Goal: Task Accomplishment & Management: Use online tool/utility

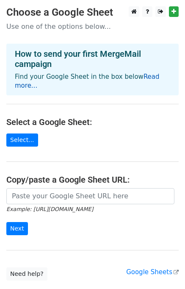
click at [145, 76] on link "Read more..." at bounding box center [87, 81] width 145 height 17
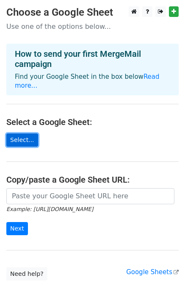
click at [14, 134] on link "Select..." at bounding box center [22, 140] width 32 height 13
click at [25, 134] on link "Select..." at bounding box center [22, 140] width 32 height 13
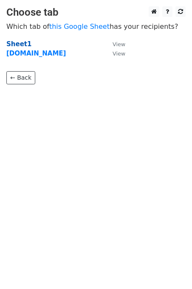
click at [19, 45] on strong "Sheet1" at bounding box center [18, 44] width 25 height 8
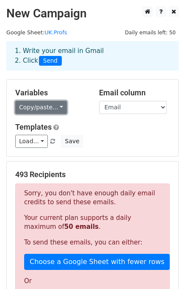
click at [42, 102] on link "Copy/paste..." at bounding box center [41, 107] width 52 height 13
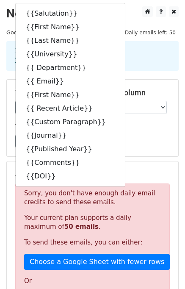
click at [129, 132] on div "Templates Load... No templates saved Save" at bounding box center [92, 136] width 167 height 26
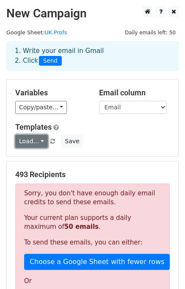
click at [36, 144] on link "Load..." at bounding box center [31, 141] width 33 height 13
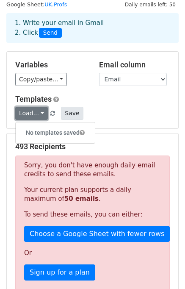
scroll to position [42, 0]
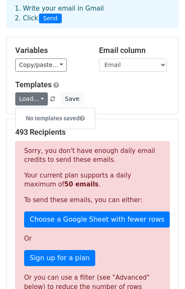
click at [113, 93] on div "Load... No templates saved Save" at bounding box center [92, 98] width 167 height 13
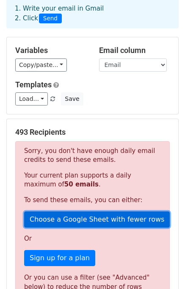
click at [67, 216] on link "Choose a Google Sheet with fewer rows" at bounding box center [97, 220] width 146 height 16
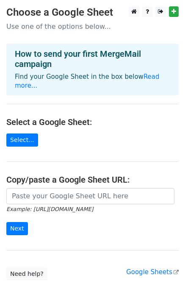
click at [87, 117] on h4 "Select a Google Sheet:" at bounding box center [92, 122] width 173 height 10
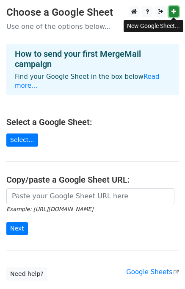
click at [176, 11] on icon at bounding box center [174, 11] width 5 height 6
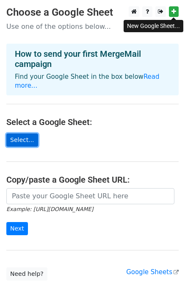
click at [15, 134] on link "Select..." at bounding box center [22, 140] width 32 height 13
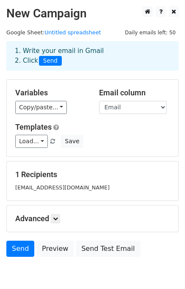
scroll to position [40, 0]
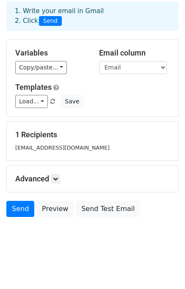
click at [58, 184] on div "Advanced Tracking Track Opens UTM Codes Track Clicks Filters Only include sprea…" at bounding box center [93, 179] width 172 height 26
click at [55, 181] on link at bounding box center [55, 178] width 9 height 9
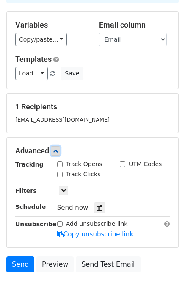
scroll to position [82, 0]
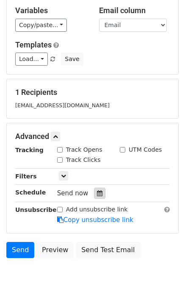
click at [97, 195] on icon at bounding box center [100, 193] width 6 height 6
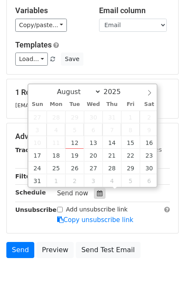
click at [97, 195] on icon at bounding box center [100, 193] width 6 height 6
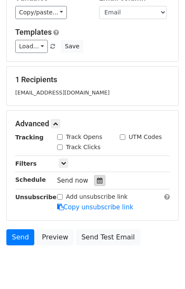
scroll to position [81, 0]
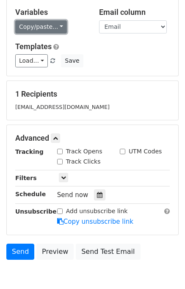
click at [34, 23] on link "Copy/paste..." at bounding box center [41, 26] width 52 height 13
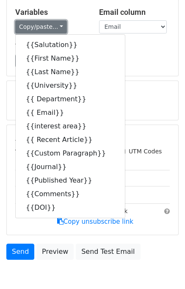
click at [34, 23] on link "Copy/paste..." at bounding box center [41, 26] width 52 height 13
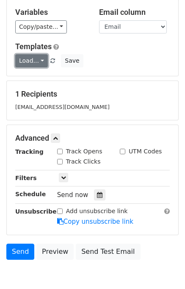
click at [28, 63] on link "Load..." at bounding box center [31, 60] width 33 height 13
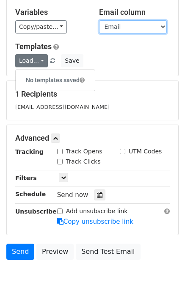
click at [125, 28] on select "Salutation First Name Last Name University Department Email interest area Recen…" at bounding box center [133, 26] width 68 height 13
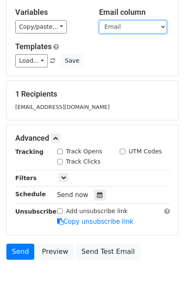
click at [125, 28] on select "Salutation First Name Last Name University Department Email interest area Recen…" at bounding box center [133, 26] width 68 height 13
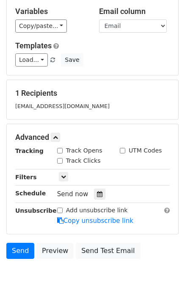
scroll to position [0, 0]
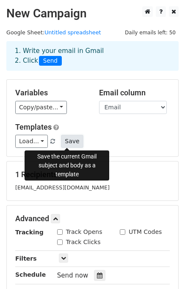
click at [64, 143] on button "Save" at bounding box center [72, 141] width 22 height 13
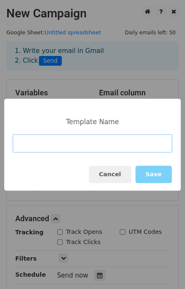
click at [52, 145] on input at bounding box center [93, 143] width 160 height 18
paste input "Doctoral Research Opportunity Inquiry"
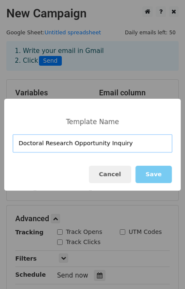
type input "Doctoral Research Opportunity Inquiry"
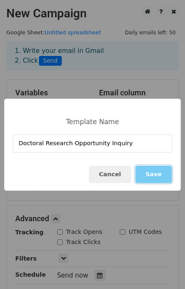
click at [153, 173] on button "Save" at bounding box center [154, 174] width 36 height 17
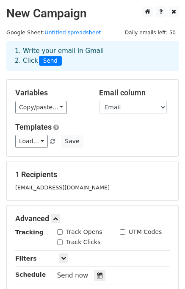
scroll to position [42, 0]
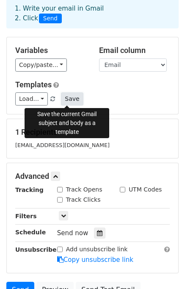
click at [67, 95] on button "Save" at bounding box center [72, 98] width 22 height 13
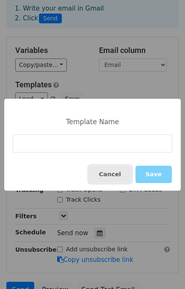
click at [124, 176] on button "Cancel" at bounding box center [110, 174] width 42 height 17
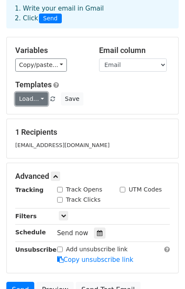
click at [25, 103] on link "Load..." at bounding box center [31, 98] width 33 height 13
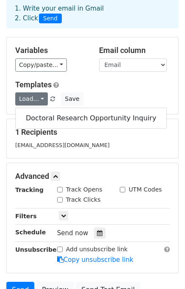
click at [50, 96] on link at bounding box center [53, 99] width 7 height 6
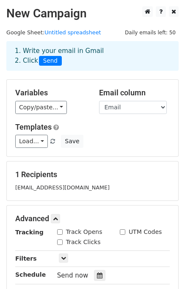
click at [50, 141] on span at bounding box center [52, 142] width 5 height 6
click at [38, 144] on link "Load..." at bounding box center [31, 141] width 33 height 13
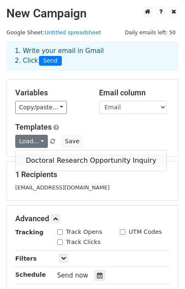
click at [40, 158] on link "Doctoral Research Opportunity Inquiry" at bounding box center [91, 161] width 151 height 14
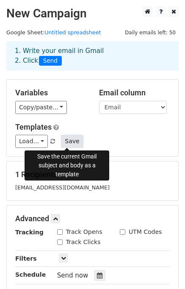
click at [63, 146] on button "Save" at bounding box center [72, 141] width 22 height 13
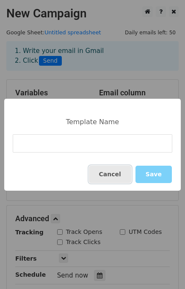
click at [115, 177] on button "Cancel" at bounding box center [110, 174] width 42 height 17
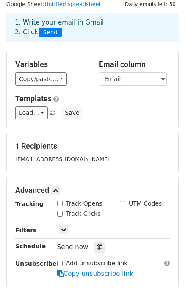
scroll to position [85, 0]
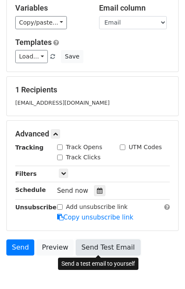
click at [92, 242] on link "Send Test Email" at bounding box center [108, 247] width 64 height 16
click at [85, 251] on link "Send Test Email" at bounding box center [108, 247] width 64 height 16
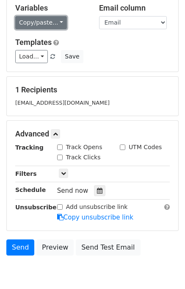
click at [42, 25] on link "Copy/paste..." at bounding box center [41, 22] width 52 height 13
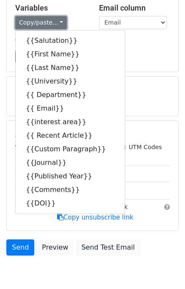
click at [42, 25] on link "Copy/paste..." at bounding box center [41, 22] width 52 height 13
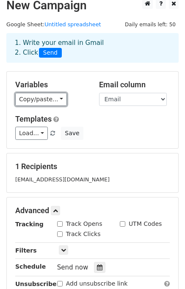
scroll to position [0, 0]
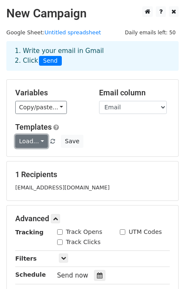
click at [40, 144] on link "Load..." at bounding box center [31, 141] width 33 height 13
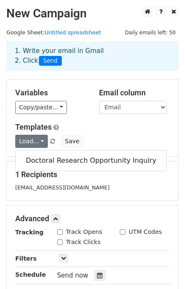
drag, startPoint x: 50, startPoint y: 161, endPoint x: 102, endPoint y: 137, distance: 56.9
click at [102, 137] on div "Load... Doctoral Research Opportunity Inquiry Save" at bounding box center [92, 141] width 167 height 13
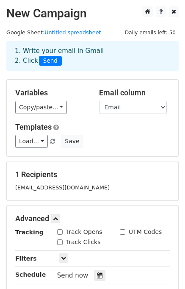
click at [50, 140] on span at bounding box center [52, 142] width 5 height 6
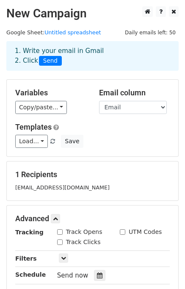
click at [50, 140] on span at bounding box center [52, 142] width 5 height 6
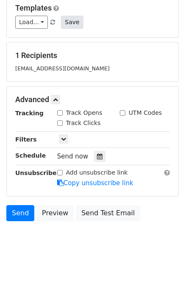
scroll to position [123, 0]
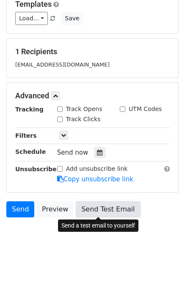
click at [104, 209] on link "Send Test Email" at bounding box center [108, 209] width 64 height 16
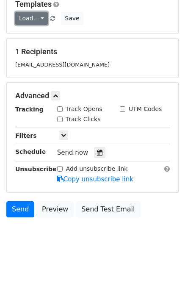
click at [39, 21] on link "Load..." at bounding box center [31, 18] width 33 height 13
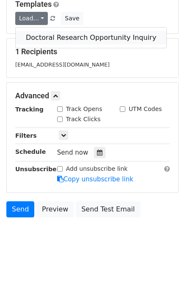
click at [41, 37] on link "Doctoral Research Opportunity Inquiry" at bounding box center [91, 38] width 151 height 14
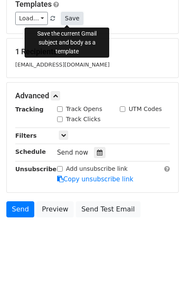
click at [70, 21] on button "Save" at bounding box center [72, 18] width 22 height 13
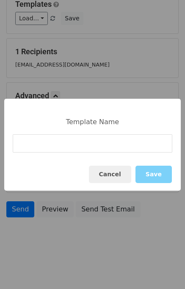
click at [39, 17] on div "Template Name Cancel Save" at bounding box center [92, 144] width 185 height 289
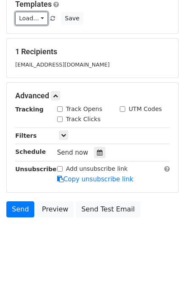
click at [39, 17] on link "Load..." at bounding box center [31, 18] width 33 height 13
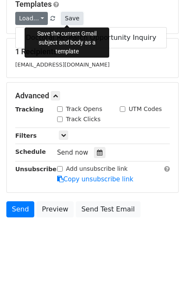
click at [69, 21] on button "Save" at bounding box center [72, 18] width 22 height 13
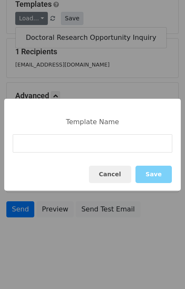
type input "u"
type input "UK"
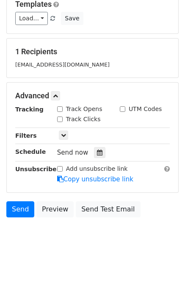
click at [56, 39] on div "1 Recipients Sh.Roudashti2@gmail.com" at bounding box center [93, 58] width 172 height 39
click at [38, 20] on link "Load..." at bounding box center [31, 18] width 33 height 13
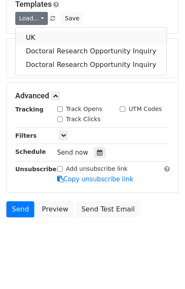
click at [39, 38] on link "UK" at bounding box center [91, 38] width 151 height 14
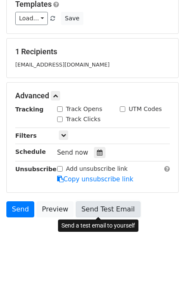
click at [108, 203] on link "Send Test Email" at bounding box center [108, 209] width 64 height 16
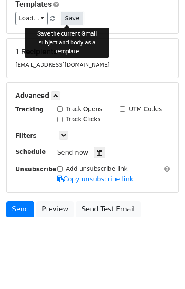
click at [61, 22] on button "Save" at bounding box center [72, 18] width 22 height 13
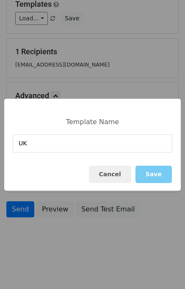
type input "UK"
click at [153, 171] on button "Save" at bounding box center [154, 174] width 36 height 17
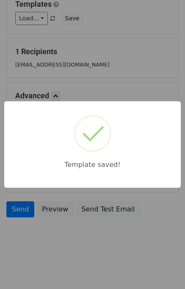
click at [122, 253] on div "Template saved!" at bounding box center [92, 144] width 185 height 289
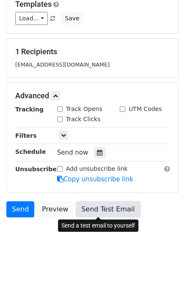
click at [90, 210] on link "Send Test Email" at bounding box center [108, 209] width 64 height 16
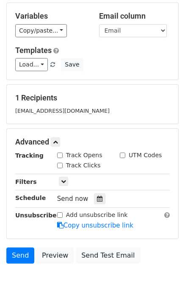
scroll to position [85, 0]
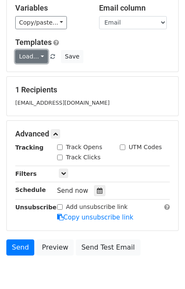
click at [42, 59] on link "Load..." at bounding box center [31, 56] width 33 height 13
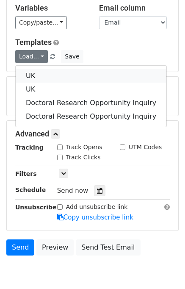
click at [42, 74] on link "UK" at bounding box center [91, 76] width 151 height 14
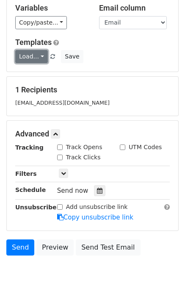
click at [40, 58] on link "Load..." at bounding box center [31, 56] width 33 height 13
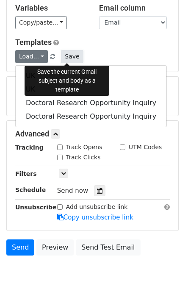
click at [61, 56] on button "Save" at bounding box center [72, 56] width 22 height 13
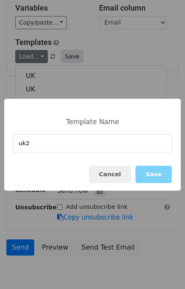
type input "uk2"
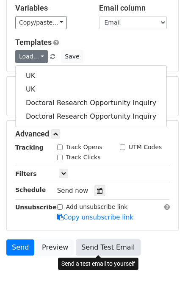
click at [96, 251] on link "Send Test Email" at bounding box center [108, 247] width 64 height 16
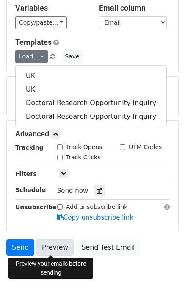
click at [47, 248] on link "Preview" at bounding box center [54, 247] width 37 height 16
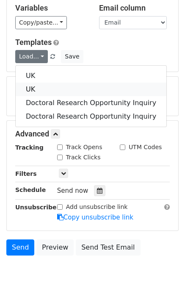
click at [45, 91] on link "UK" at bounding box center [91, 90] width 151 height 14
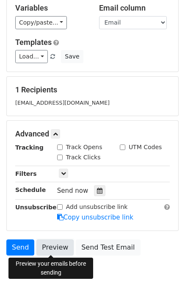
click at [58, 251] on link "Preview" at bounding box center [54, 247] width 37 height 16
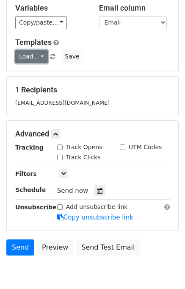
click at [27, 53] on link "Load..." at bounding box center [31, 56] width 33 height 13
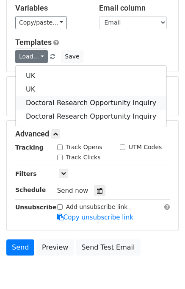
click at [36, 98] on link "Doctoral Research Opportunity Inquiry" at bounding box center [91, 103] width 151 height 14
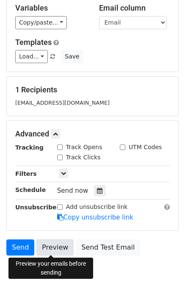
click at [57, 242] on link "Preview" at bounding box center [54, 247] width 37 height 16
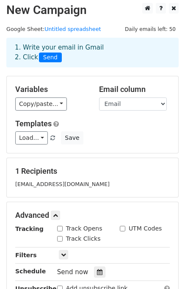
scroll to position [0, 0]
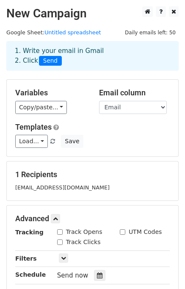
click at [52, 141] on link at bounding box center [53, 141] width 7 height 6
click at [50, 141] on span at bounding box center [52, 142] width 5 height 6
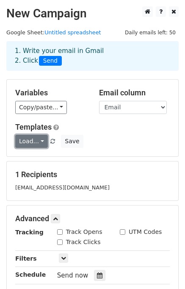
click at [41, 143] on link "Load..." at bounding box center [31, 141] width 33 height 13
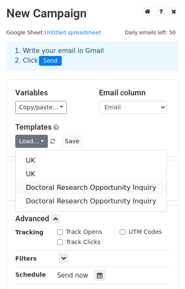
drag, startPoint x: 44, startPoint y: 180, endPoint x: 32, endPoint y: 185, distance: 12.5
click at [32, 185] on link "Doctoral Research Opportunity Inquiry" at bounding box center [91, 188] width 151 height 14
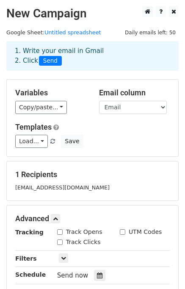
drag, startPoint x: 25, startPoint y: 143, endPoint x: 8, endPoint y: 148, distance: 18.4
click at [8, 148] on div "Variables Copy/paste... {{Salutation}} {{First Name}} {{Last Name}} {{Universit…" at bounding box center [93, 118] width 172 height 77
click at [42, 143] on link "Load..." at bounding box center [31, 141] width 33 height 13
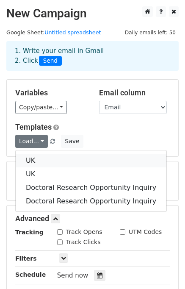
click at [42, 159] on link "UK" at bounding box center [91, 161] width 151 height 14
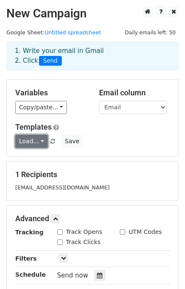
click at [41, 142] on link "Load..." at bounding box center [31, 141] width 33 height 13
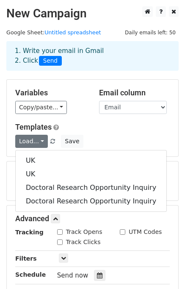
click at [3, 128] on main "New Campaign Daily emails left: 50 Google Sheet: Untitled spreadsheet 1. Write …" at bounding box center [92, 175] width 185 height 338
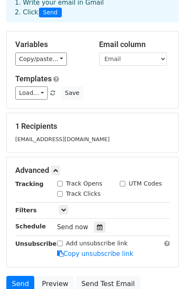
scroll to position [123, 0]
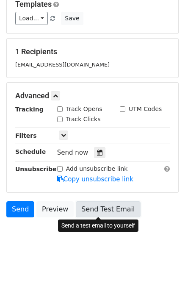
click at [108, 216] on link "Send Test Email" at bounding box center [108, 209] width 64 height 16
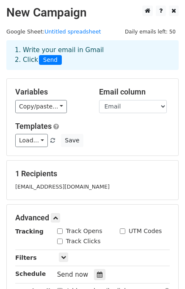
scroll to position [0, 0]
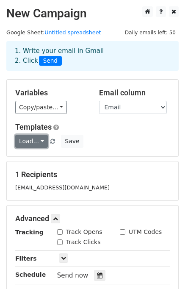
click at [41, 139] on link "Load..." at bounding box center [31, 141] width 33 height 13
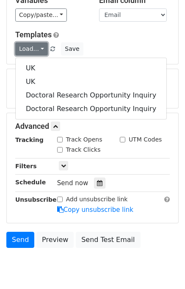
scroll to position [123, 0]
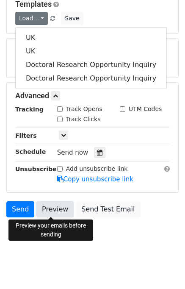
click at [51, 209] on link "Preview" at bounding box center [54, 209] width 37 height 16
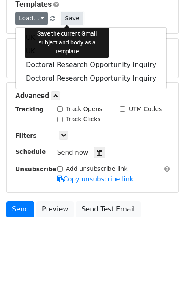
click at [65, 17] on button "Save" at bounding box center [72, 18] width 22 height 13
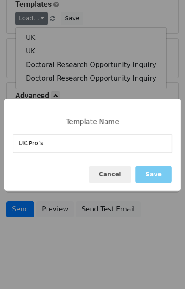
type input "UK.Profs"
click at [154, 171] on button "Save" at bounding box center [154, 174] width 36 height 17
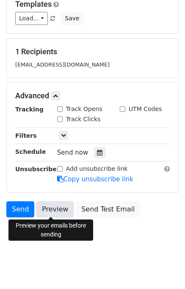
click at [56, 214] on link "Preview" at bounding box center [54, 209] width 37 height 16
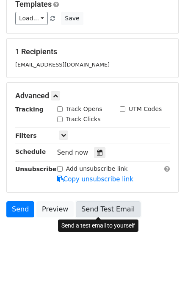
click at [102, 210] on link "Send Test Email" at bounding box center [108, 209] width 64 height 16
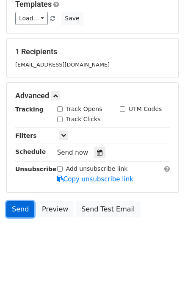
click at [19, 209] on link "Send" at bounding box center [20, 209] width 28 height 16
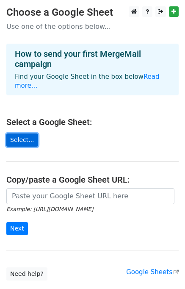
click at [14, 134] on link "Select..." at bounding box center [22, 140] width 32 height 13
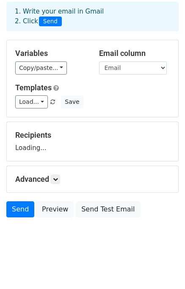
scroll to position [40, 0]
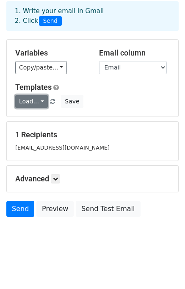
click at [42, 105] on link "Load..." at bounding box center [31, 101] width 33 height 13
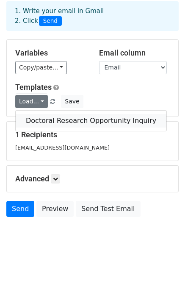
click at [44, 120] on link "Doctoral Research Opportunity Inquiry" at bounding box center [91, 121] width 151 height 14
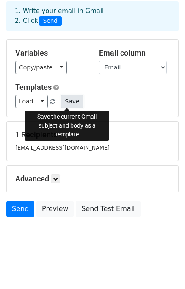
click at [69, 101] on button "Save" at bounding box center [72, 101] width 22 height 13
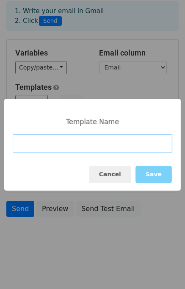
click at [65, 145] on input at bounding box center [93, 143] width 160 height 18
paste input "Doctoral Research Opportunity Inquiry"
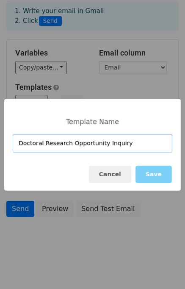
type input "Doctoral Research Opportunity Inquiry"
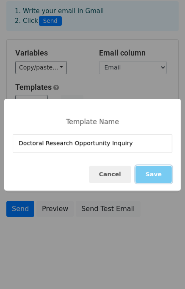
click at [159, 177] on button "Save" at bounding box center [154, 174] width 36 height 17
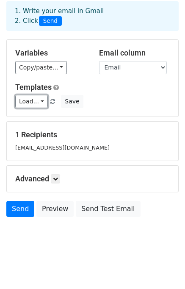
click at [37, 100] on link "Load..." at bounding box center [31, 101] width 33 height 13
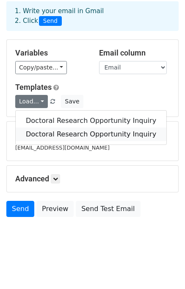
drag, startPoint x: 44, startPoint y: 132, endPoint x: 36, endPoint y: 134, distance: 8.2
click at [36, 134] on link "Doctoral Research Opportunity Inquiry" at bounding box center [91, 135] width 151 height 14
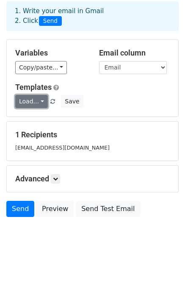
click at [37, 104] on link "Load..." at bounding box center [31, 101] width 33 height 13
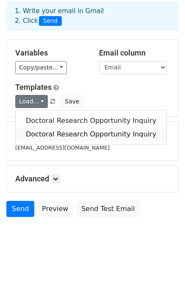
click at [38, 132] on link "Doctoral Research Opportunity Inquiry" at bounding box center [91, 135] width 151 height 14
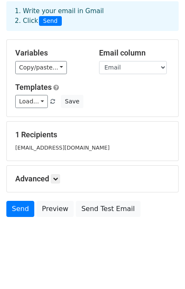
click at [50, 101] on span at bounding box center [52, 102] width 5 height 6
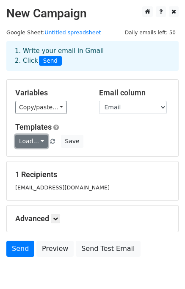
click at [42, 144] on link "Load..." at bounding box center [31, 141] width 33 height 13
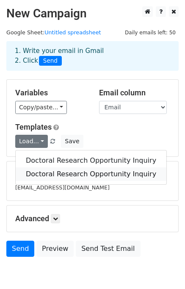
click at [42, 173] on link "Doctoral Research Opportunity Inquiry" at bounding box center [91, 174] width 151 height 14
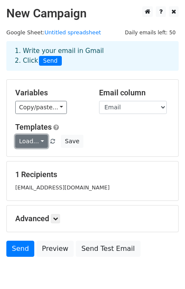
click at [33, 137] on link "Load..." at bounding box center [31, 141] width 33 height 13
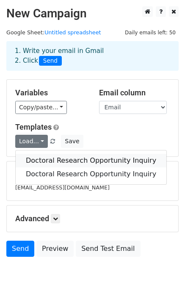
click at [43, 161] on link "Doctoral Research Opportunity Inquiry" at bounding box center [91, 161] width 151 height 14
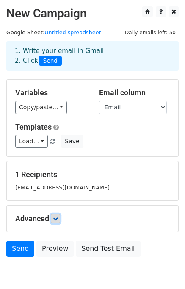
click at [60, 220] on link at bounding box center [55, 218] width 9 height 9
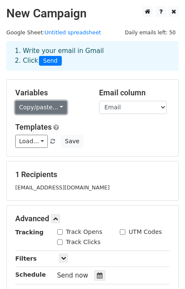
click at [61, 111] on link "Copy/paste..." at bounding box center [41, 107] width 52 height 13
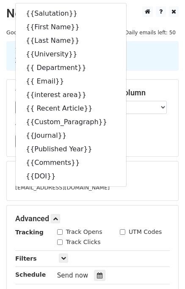
click at [138, 144] on div "Load... Doctoral Research Opportunity Inquiry Doctoral Research Opportunity Inq…" at bounding box center [92, 141] width 167 height 13
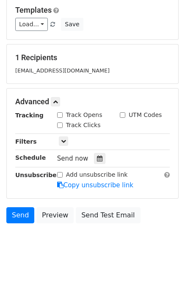
scroll to position [123, 0]
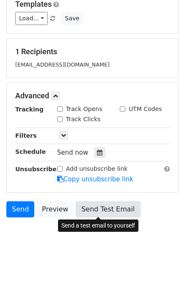
click at [92, 212] on link "Send Test Email" at bounding box center [108, 209] width 64 height 16
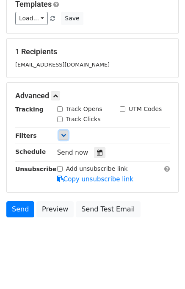
click at [64, 133] on icon at bounding box center [63, 135] width 5 height 5
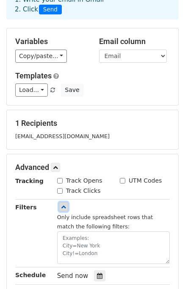
scroll to position [85, 0]
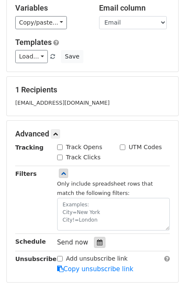
click at [97, 245] on icon at bounding box center [100, 242] width 6 height 6
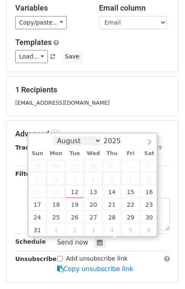
click at [78, 145] on select "August September October November December" at bounding box center [77, 140] width 48 height 9
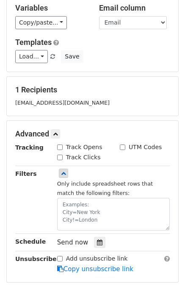
click at [5, 128] on main "New Campaign Daily emails left: 50 Google Sheet: Untitled spreadsheet 1. Write …" at bounding box center [92, 117] width 185 height 390
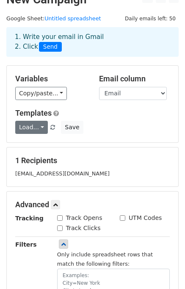
scroll to position [0, 0]
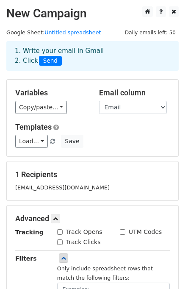
drag, startPoint x: 135, startPoint y: 187, endPoint x: 5, endPoint y: 32, distance: 202.5
click at [5, 32] on main "New Campaign Daily emails left: 50 Google Sheet: Untitled spreadsheet 1. Write …" at bounding box center [92, 201] width 185 height 390
copy main "Google Sheet: Untitled spreadsheet 1. Write your email in Gmail 2. Click Send V…"
click at [115, 145] on div "Load... Doctoral Research Opportunity Inquiry Doctoral Research Opportunity Inq…" at bounding box center [92, 141] width 167 height 13
click at [40, 144] on link "Load..." at bounding box center [31, 141] width 33 height 13
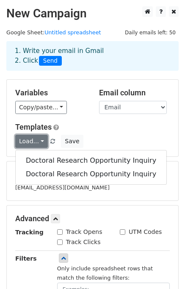
click at [40, 144] on link "Load..." at bounding box center [31, 141] width 33 height 13
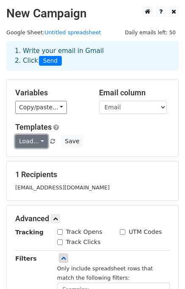
click at [40, 144] on link "Load..." at bounding box center [31, 141] width 33 height 13
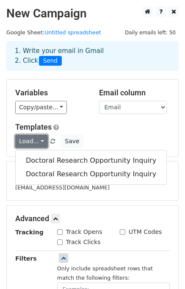
click at [40, 144] on link "Load..." at bounding box center [31, 141] width 33 height 13
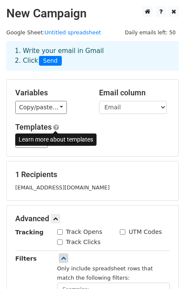
click at [55, 129] on span at bounding box center [56, 127] width 6 height 6
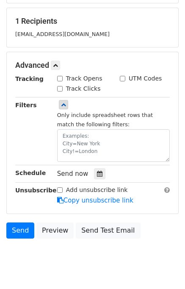
scroll to position [175, 0]
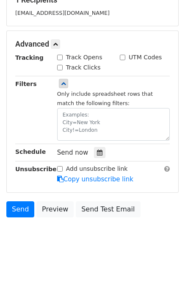
drag, startPoint x: 132, startPoint y: 184, endPoint x: 9, endPoint y: 175, distance: 123.2
click at [9, 175] on div "Advanced Tracking Track Opens UTM Codes Track Clicks Filters Only include sprea…" at bounding box center [93, 111] width 172 height 161
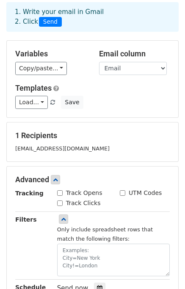
scroll to position [5, 0]
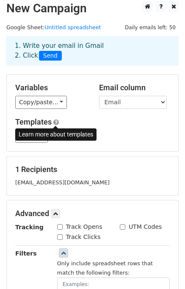
click at [57, 120] on span at bounding box center [56, 122] width 6 height 6
click at [104, 120] on h5 "Templates" at bounding box center [92, 121] width 155 height 9
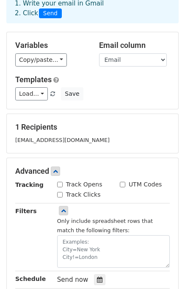
scroll to position [90, 0]
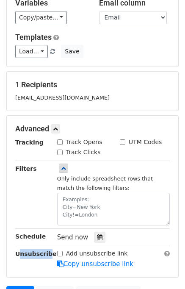
drag, startPoint x: 30, startPoint y: 253, endPoint x: 43, endPoint y: 253, distance: 13.6
click at [43, 253] on div "Unsubscribe" at bounding box center [30, 258] width 42 height 19
click at [120, 62] on div "Variables Copy/paste... {{Salutation}} {{First Name}} {{Last Name}} {{Universit…" at bounding box center [93, 28] width 172 height 77
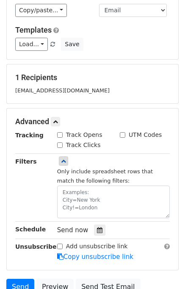
scroll to position [127, 0]
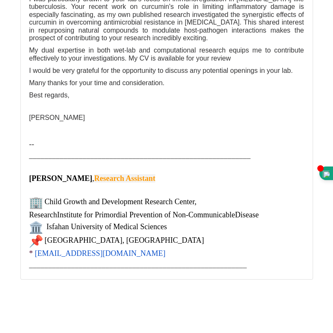
scroll to position [267, 0]
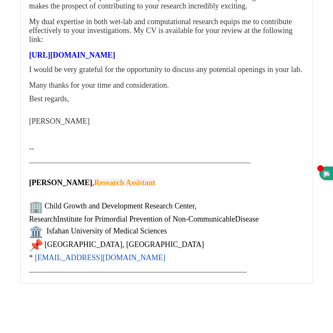
scroll to position [227, 0]
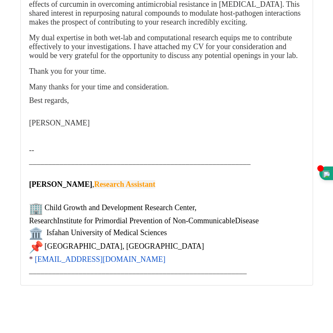
scroll to position [298, 0]
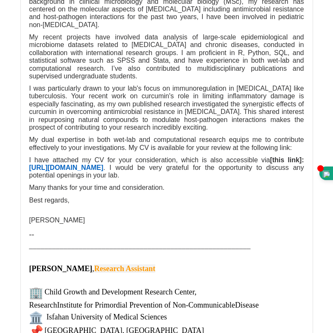
scroll to position [170, 0]
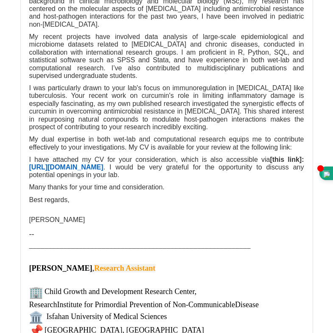
click at [103, 164] on span "https://drive.google.com/file/d/1HKdFi_3NqQRhz9YTE3wcpqIRs3x9CK0k/view" at bounding box center [66, 167] width 74 height 7
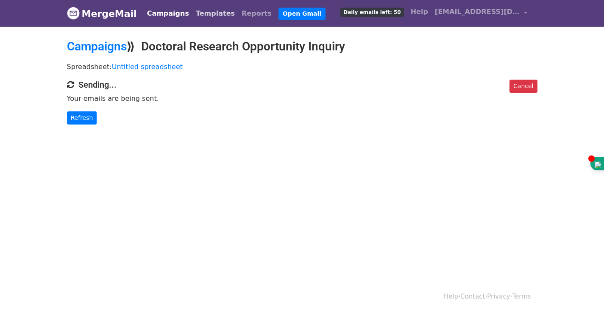
click at [203, 14] on link "Templates" at bounding box center [215, 13] width 46 height 17
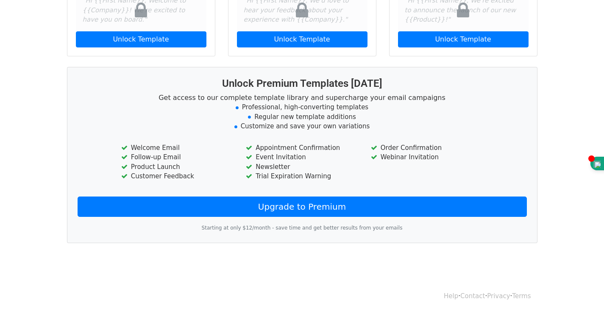
scroll to position [16, 0]
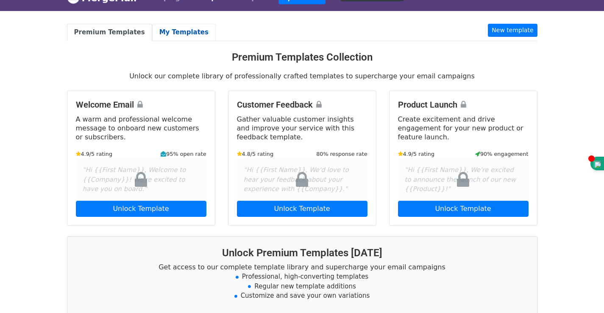
click at [157, 36] on link "My Templates" at bounding box center [184, 32] width 64 height 17
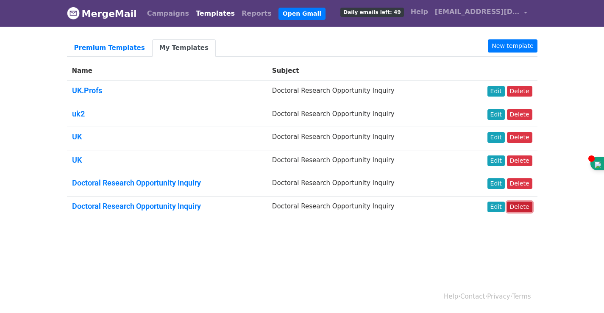
click at [523, 209] on link "Delete" at bounding box center [519, 207] width 25 height 11
click at [523, 208] on link "Delete" at bounding box center [519, 207] width 25 height 11
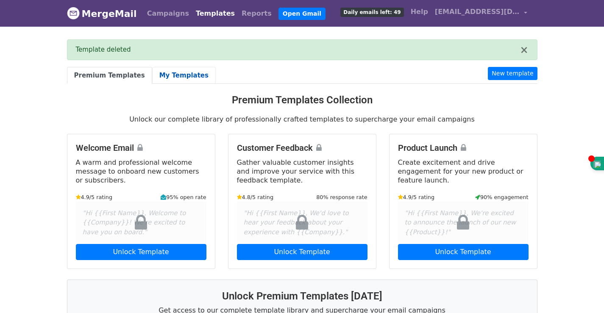
click at [162, 74] on link "My Templates" at bounding box center [184, 75] width 64 height 17
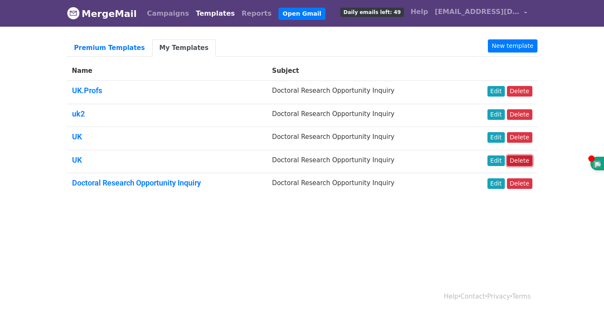
click at [519, 163] on link "Delete" at bounding box center [519, 161] width 25 height 11
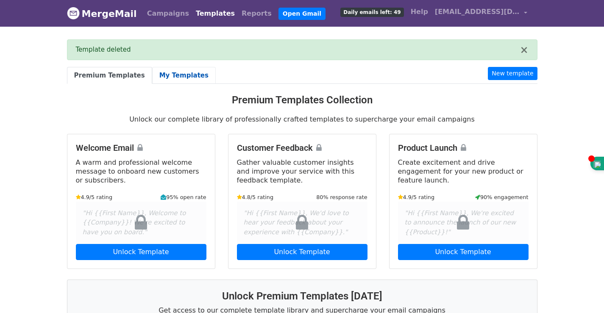
click at [165, 75] on link "My Templates" at bounding box center [184, 75] width 64 height 17
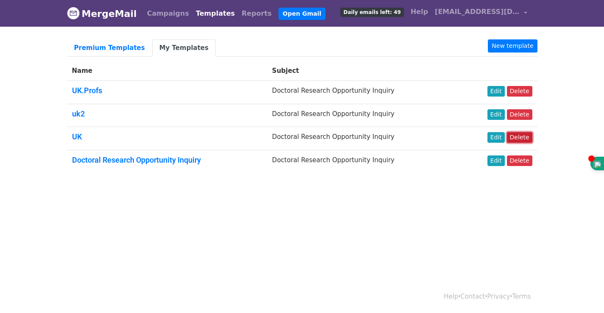
click at [524, 134] on link "Delete" at bounding box center [519, 137] width 25 height 11
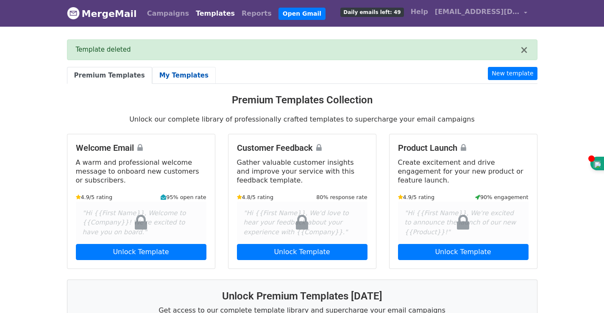
click at [169, 76] on link "My Templates" at bounding box center [184, 75] width 64 height 17
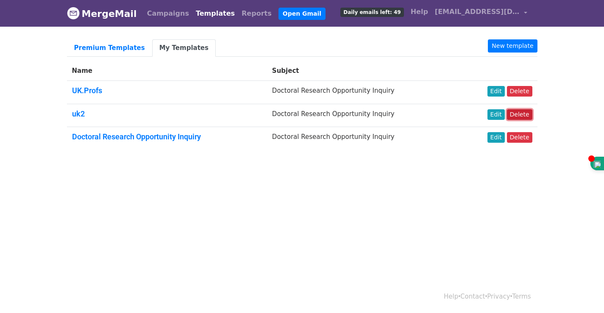
click at [527, 117] on link "Delete" at bounding box center [519, 114] width 25 height 11
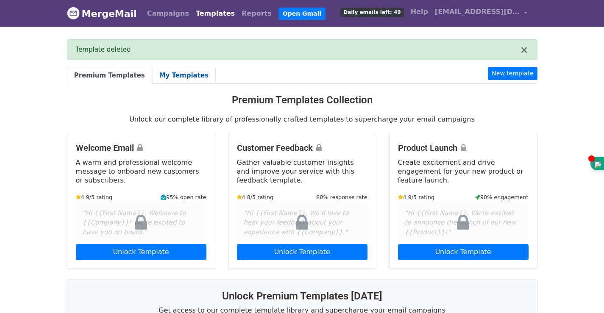
click at [152, 78] on link "My Templates" at bounding box center [184, 75] width 64 height 17
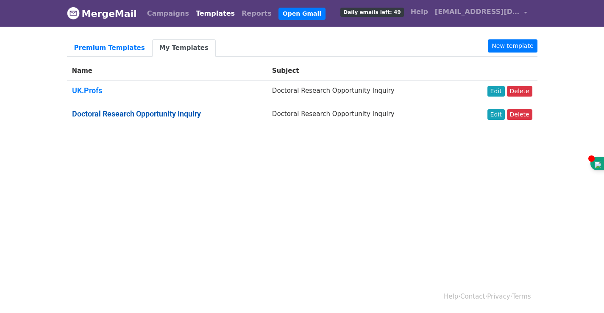
click at [97, 116] on link "Doctoral Research Opportunity Inquiry" at bounding box center [136, 113] width 129 height 9
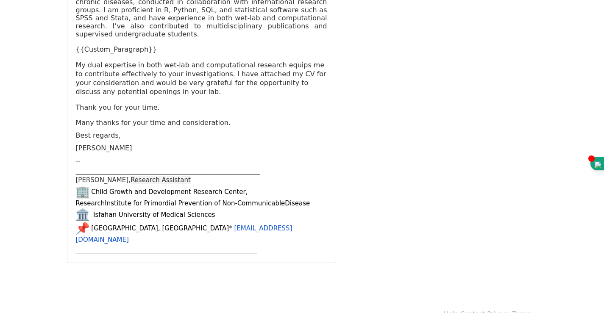
scroll to position [239, 0]
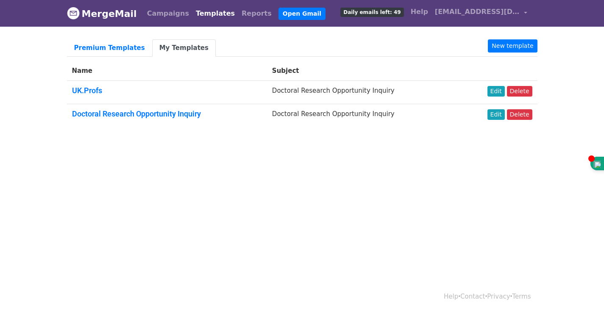
click at [120, 92] on h5 "UK.Profs" at bounding box center [167, 90] width 190 height 9
click at [92, 89] on link "UK.Profs" at bounding box center [87, 90] width 30 height 9
click at [525, 112] on link "Delete" at bounding box center [519, 114] width 25 height 11
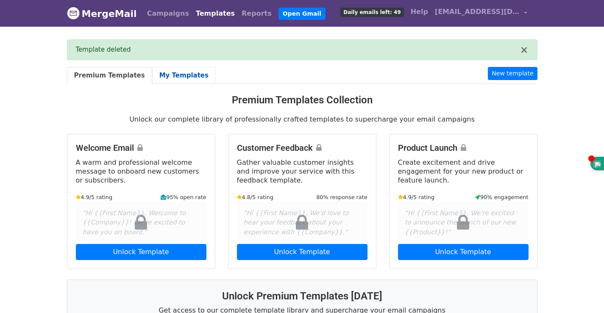
click at [166, 76] on link "My Templates" at bounding box center [184, 75] width 64 height 17
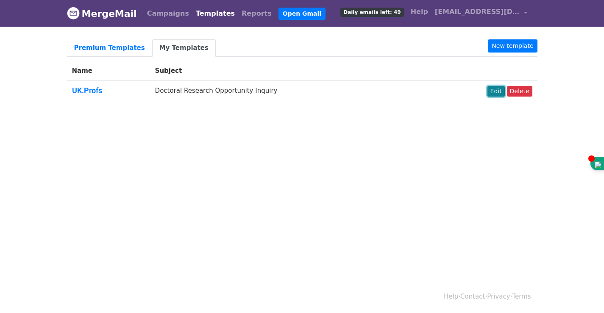
click at [496, 95] on link "Edit" at bounding box center [495, 91] width 17 height 11
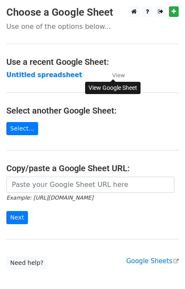
click at [114, 78] on small "View" at bounding box center [118, 75] width 13 height 6
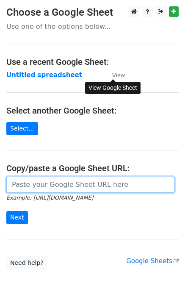
click at [62, 186] on input "url" at bounding box center [90, 185] width 168 height 16
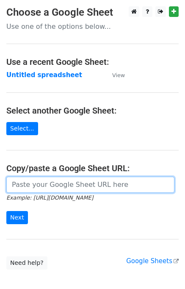
paste input "https://docs.google.com/spreadsheets/d/1vjQ1qbIUZTSe3Jnzk7BPc3hHukEVh4TwVeHZdwL…"
type input "https://docs.google.com/spreadsheets/d/1vjQ1qbIUZTSe3Jnzk7BPc3hHukEVh4TwVeHZdwL…"
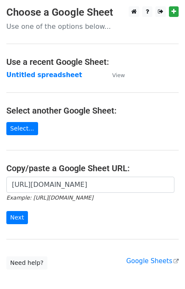
scroll to position [0, 0]
click at [58, 226] on div "https://docs.google.com/spreadsheets/d/1vjQ1qbIUZTSe3Jnzk7BPc3hHukEVh4TwVeHZdwL…" at bounding box center [92, 205] width 185 height 56
click at [18, 217] on input "Next" at bounding box center [17, 217] width 22 height 13
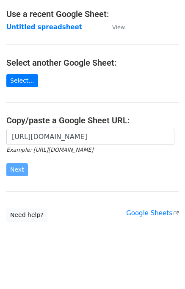
scroll to position [48, 0]
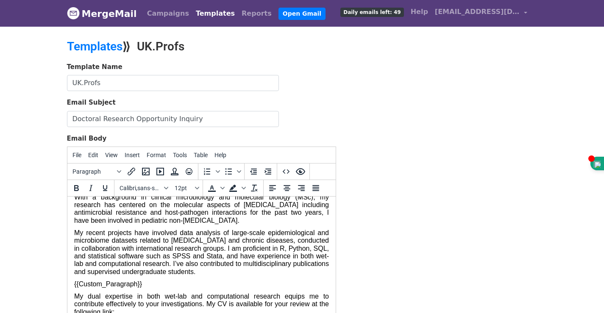
scroll to position [127, 0]
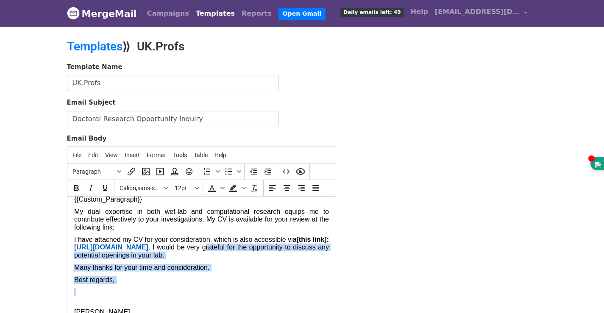
drag, startPoint x: 118, startPoint y: 265, endPoint x: 100, endPoint y: 244, distance: 27.3
click at [100, 244] on div "Dear Dr.{{Salutation}}, I hope this message finds you well. I am writing to exp…" at bounding box center [201, 196] width 255 height 240
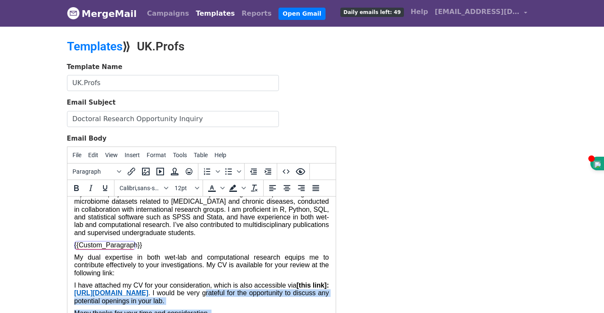
scroll to position [85, 0]
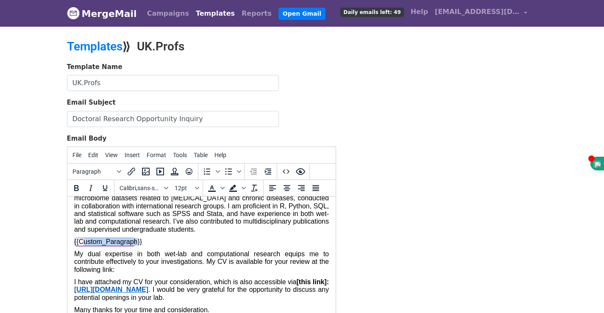
drag, startPoint x: 90, startPoint y: 240, endPoint x: 129, endPoint y: 241, distance: 39.0
click at [129, 241] on p "{{Custom_Paragraph}}" at bounding box center [201, 242] width 255 height 8
copy p "{{Custom_Paragraph}}"
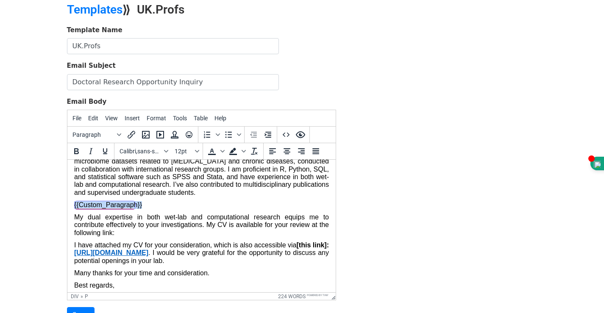
scroll to position [116, 0]
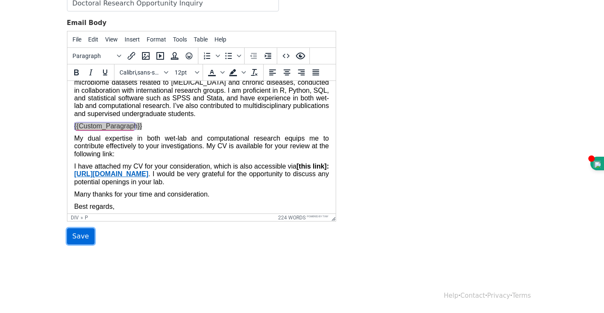
click at [78, 239] on input "Save" at bounding box center [81, 236] width 28 height 16
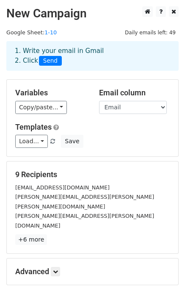
scroll to position [42, 0]
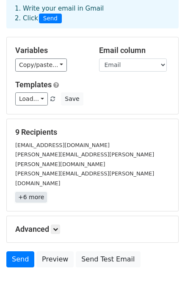
click at [26, 192] on link "+6 more" at bounding box center [31, 197] width 32 height 11
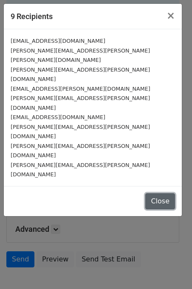
click at [160, 193] on button "Close" at bounding box center [160, 201] width 30 height 16
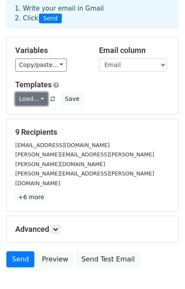
click at [39, 102] on link "Load..." at bounding box center [31, 98] width 33 height 13
click at [39, 117] on link "UK.Profs" at bounding box center [49, 118] width 67 height 14
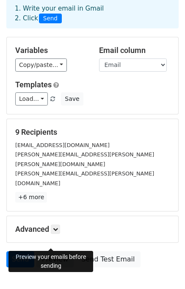
click at [50, 251] on link "Preview" at bounding box center [54, 259] width 37 height 16
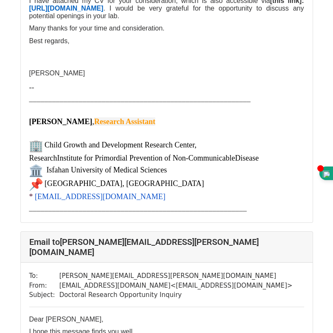
scroll to position [1195, 0]
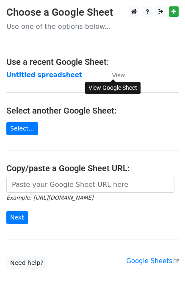
click at [114, 75] on small "View" at bounding box center [118, 75] width 13 height 6
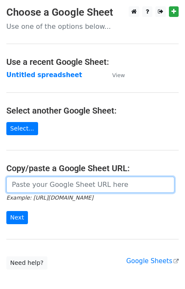
click at [34, 189] on input "url" at bounding box center [90, 185] width 168 height 16
paste input "https://docs.google.com/spreadsheets/d/1vjQ1qbIUZTSe3Jnzk7BPc3hHukEVh4TwVeHZdwL…"
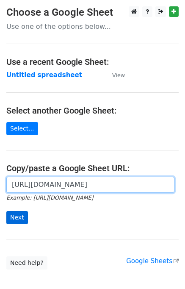
type input "https://docs.google.com/spreadsheets/d/1vjQ1qbIUZTSe3Jnzk7BPc3hHukEVh4TwVeHZdwL…"
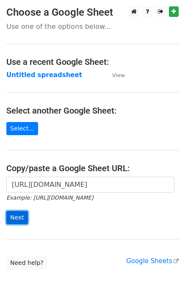
scroll to position [0, 0]
click at [12, 220] on input "Next" at bounding box center [17, 217] width 22 height 13
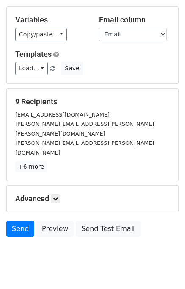
scroll to position [74, 0]
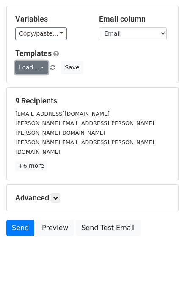
click at [33, 73] on link "Load..." at bounding box center [31, 67] width 33 height 13
click at [33, 83] on link "UK.Profs" at bounding box center [49, 87] width 67 height 14
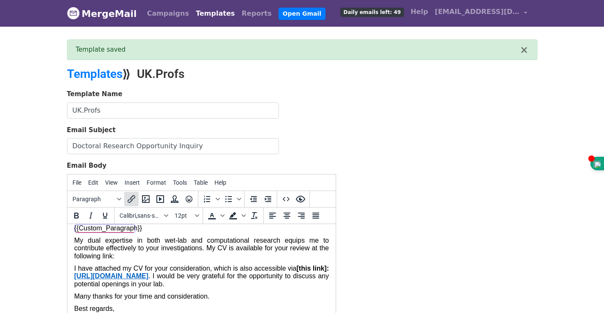
click at [133, 201] on icon "Insert/edit link" at bounding box center [131, 199] width 10 height 10
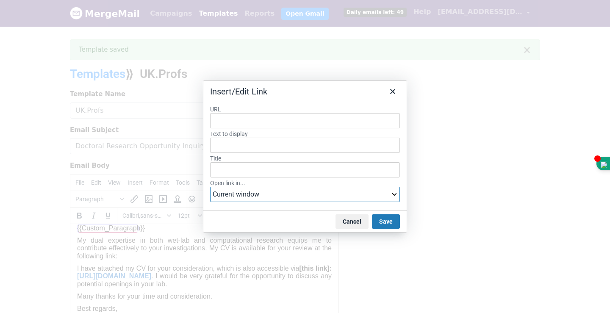
click at [223, 198] on select "Current window New window" at bounding box center [305, 194] width 190 height 15
click at [397, 95] on icon "Close" at bounding box center [393, 91] width 10 height 10
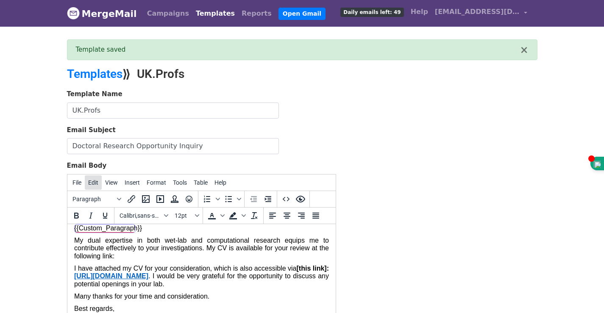
click at [94, 181] on span "Edit" at bounding box center [93, 182] width 10 height 7
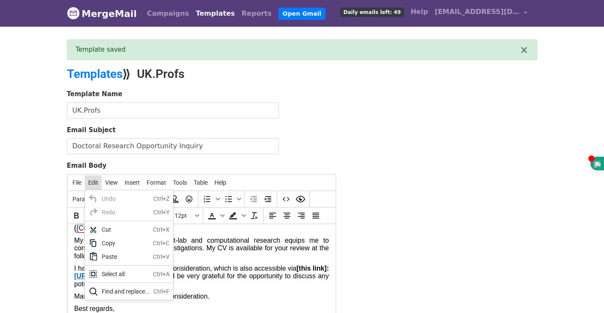
click at [94, 181] on span "Edit" at bounding box center [93, 182] width 10 height 7
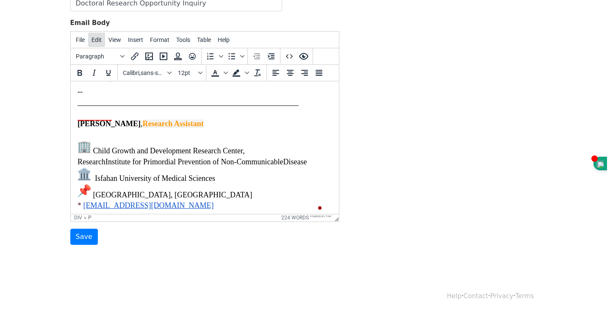
scroll to position [253, 0]
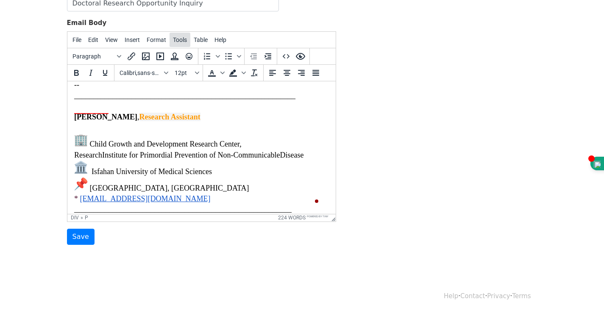
click at [181, 38] on span "Tools" at bounding box center [180, 39] width 14 height 7
click at [78, 40] on span "File" at bounding box center [76, 39] width 9 height 7
click at [109, 68] on div "Preview" at bounding box center [107, 73] width 43 height 10
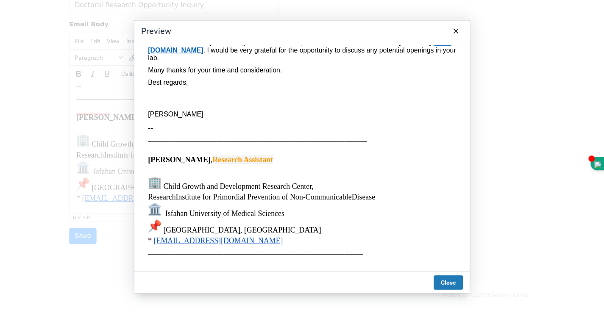
scroll to position [0, 0]
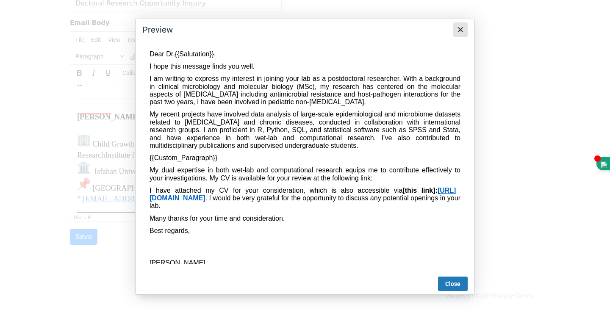
click at [458, 33] on icon "Close" at bounding box center [461, 30] width 10 height 10
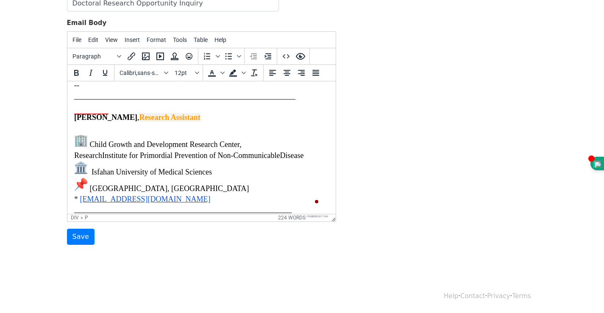
scroll to position [253, 0]
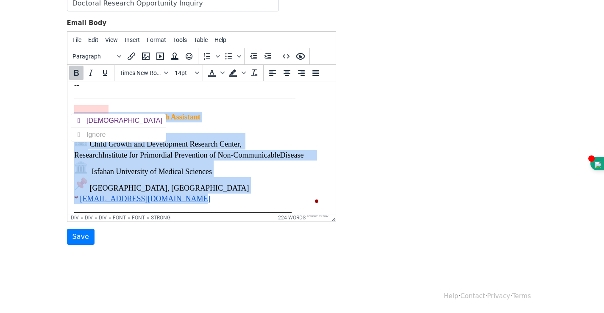
drag, startPoint x: 171, startPoint y: 186, endPoint x: 72, endPoint y: 106, distance: 127.3
click at [72, 106] on html "Dear Dr.{{Salutation}}, I hope this message finds you well. I am writing to exp…" at bounding box center [201, 24] width 268 height 393
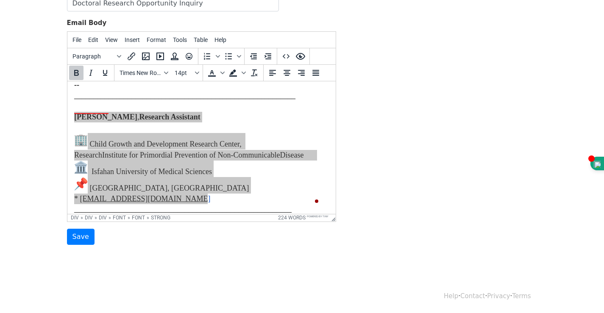
click at [510, 177] on div "Template Name UK.Profs Email Subject Doctoral Research Opportunity Inquiry Emai…" at bounding box center [302, 96] width 483 height 298
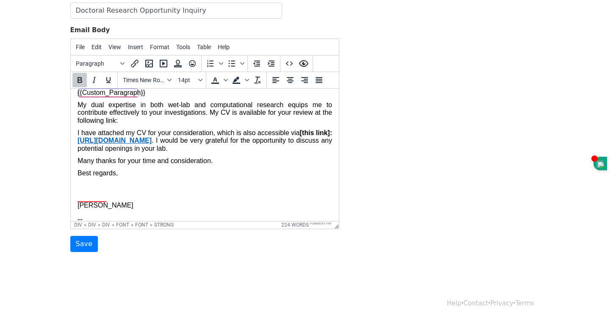
scroll to position [58, 0]
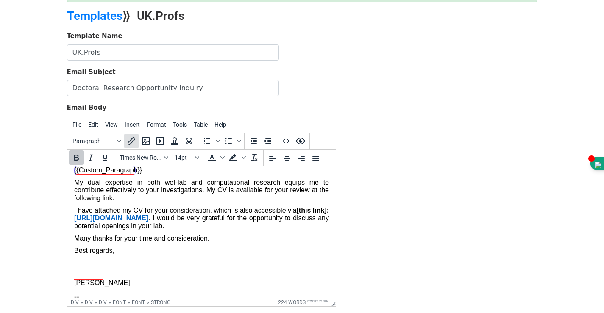
click at [128, 141] on icon "Insert/edit link" at bounding box center [131, 141] width 10 height 10
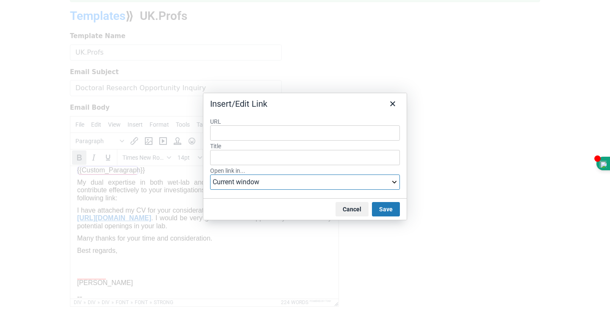
click at [265, 187] on select "Current window New window" at bounding box center [305, 182] width 190 height 15
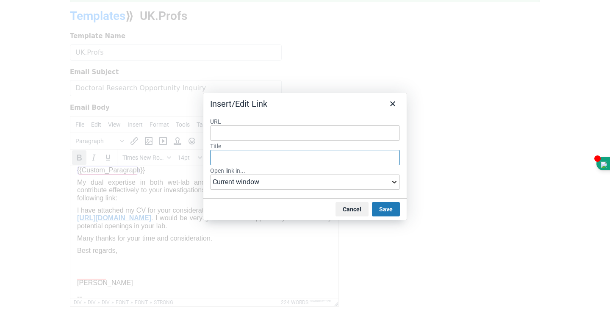
click at [260, 159] on input "Title" at bounding box center [305, 157] width 190 height 15
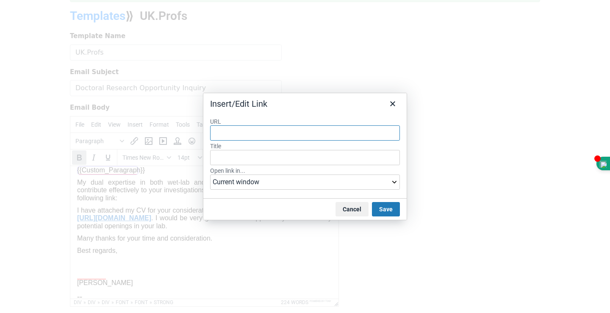
click at [260, 133] on input "URL" at bounding box center [305, 132] width 190 height 15
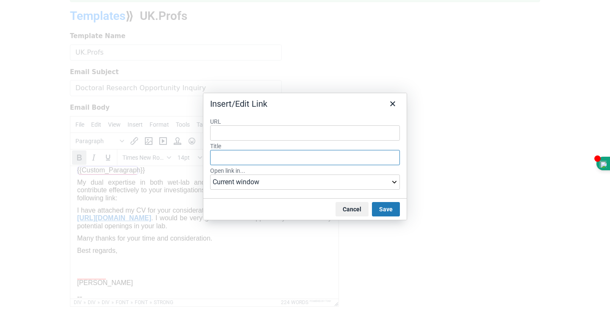
click at [258, 155] on input "Title" at bounding box center [305, 157] width 190 height 15
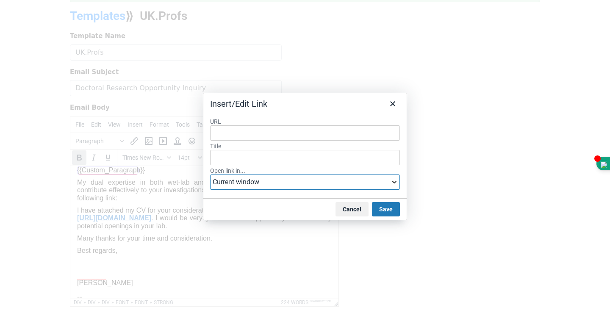
click at [258, 186] on select "Current window New window" at bounding box center [305, 182] width 190 height 15
click at [272, 182] on select "Current window New window" at bounding box center [305, 182] width 190 height 15
click at [393, 104] on icon "Close" at bounding box center [392, 103] width 5 height 5
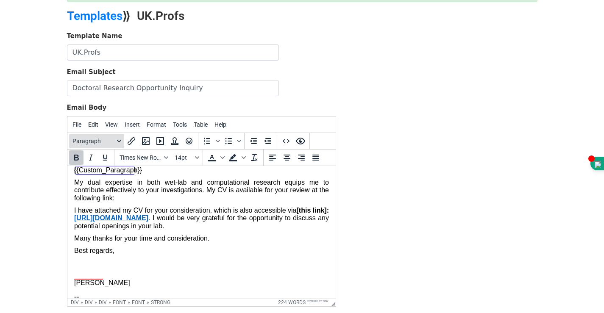
click at [115, 145] on button "Paragraph" at bounding box center [96, 141] width 55 height 14
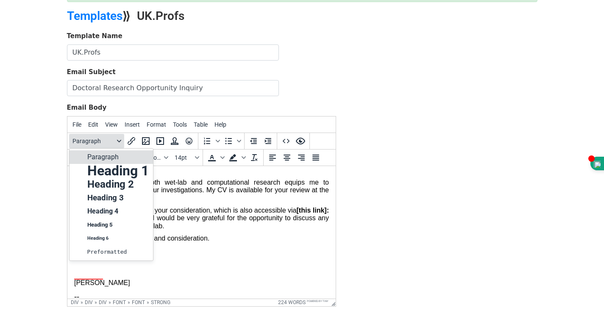
click at [115, 145] on button "Paragraph" at bounding box center [96, 141] width 55 height 14
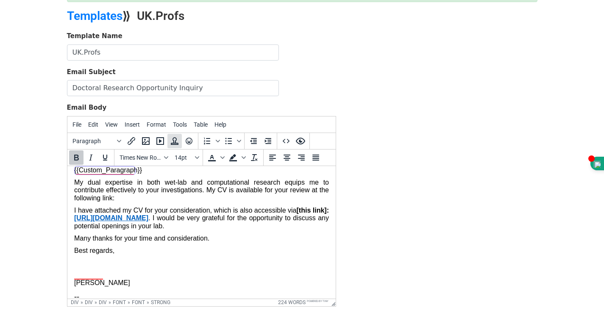
click at [171, 139] on icon "Insert template" at bounding box center [175, 141] width 10 height 10
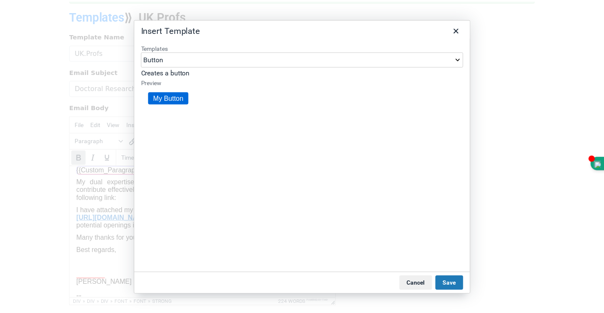
scroll to position [0, 0]
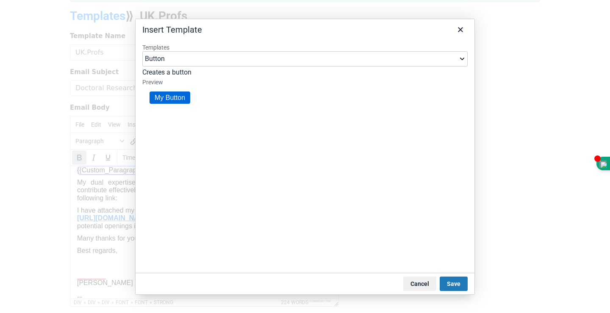
click at [191, 61] on select "Button Button (Large) Header" at bounding box center [305, 58] width 326 height 15
click at [462, 33] on icon "Close" at bounding box center [461, 30] width 10 height 10
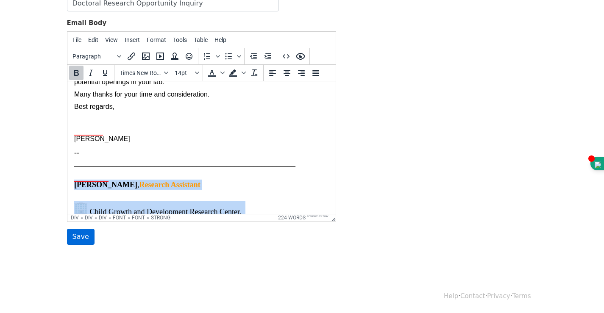
scroll to position [212, 0]
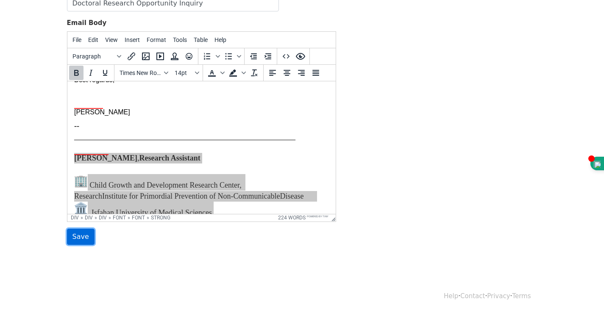
click at [76, 238] on input "Save" at bounding box center [81, 237] width 28 height 16
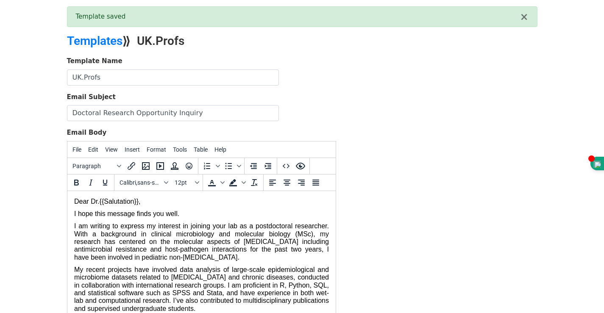
scroll to position [143, 0]
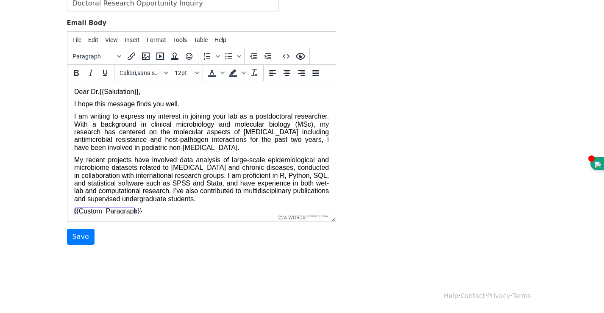
click at [66, 236] on div "Template Name [GEOGRAPHIC_DATA]Profs Email Subject Doctoral Research Opportunit…" at bounding box center [202, 96] width 282 height 298
click at [74, 239] on input "Save" at bounding box center [81, 237] width 28 height 16
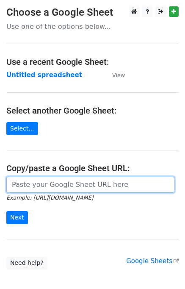
click at [15, 183] on input "url" at bounding box center [90, 185] width 168 height 16
paste input "https://docs.google.com/spreadsheets/d/1vjQ1qbIUZTSe3Jnzk7BPc3hHukEVh4TwVeHZdwL…"
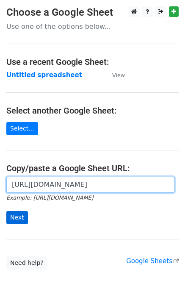
type input "https://docs.google.com/spreadsheets/d/1vjQ1qbIUZTSe3Jnzk7BPc3hHukEVh4TwVeHZdwL…"
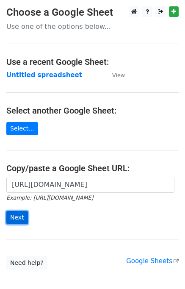
click at [23, 219] on input "Next" at bounding box center [17, 217] width 22 height 13
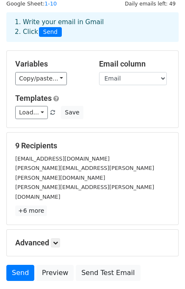
scroll to position [42, 0]
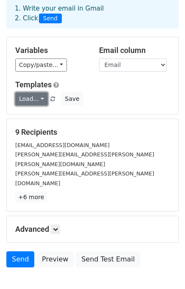
click at [33, 98] on link "Load..." at bounding box center [31, 98] width 33 height 13
click at [34, 116] on link "UK.Profs" at bounding box center [49, 118] width 67 height 14
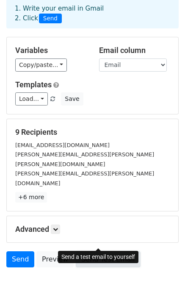
click at [95, 251] on link "Send Test Email" at bounding box center [108, 259] width 64 height 16
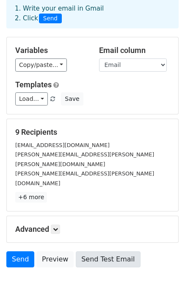
scroll to position [74, 0]
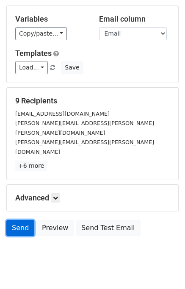
click at [11, 220] on link "Send" at bounding box center [20, 228] width 28 height 16
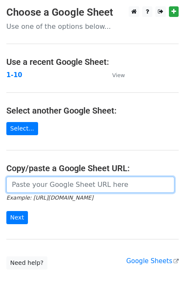
click at [66, 185] on input "url" at bounding box center [90, 185] width 168 height 16
paste input "[URL][DOMAIN_NAME]"
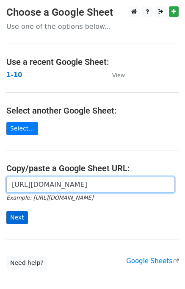
type input "[URL][DOMAIN_NAME]"
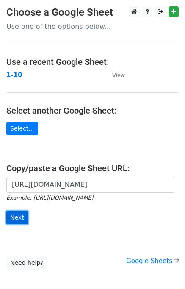
scroll to position [0, 0]
click at [15, 220] on input "Next" at bounding box center [17, 217] width 22 height 13
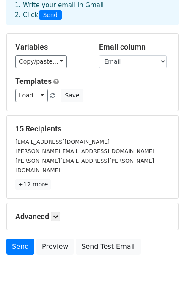
scroll to position [31, 0]
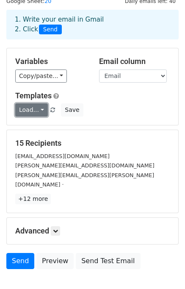
click at [43, 109] on link "Load..." at bounding box center [31, 109] width 33 height 13
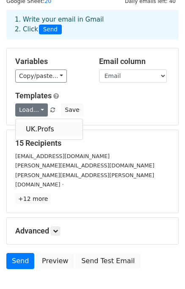
click at [45, 125] on link "UK.Profs" at bounding box center [49, 130] width 67 height 14
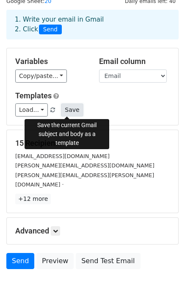
click at [66, 115] on button "Save" at bounding box center [72, 109] width 22 height 13
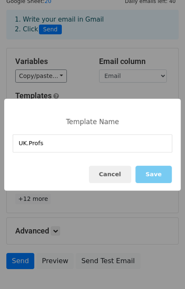
type input "UK.Profs"
click at [153, 175] on button "Save" at bounding box center [154, 174] width 36 height 17
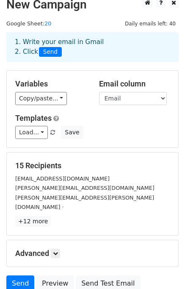
scroll to position [0, 0]
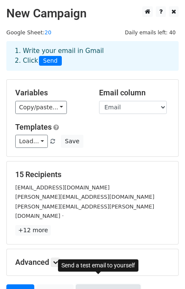
click at [89, 284] on link "Send Test Email" at bounding box center [108, 292] width 64 height 16
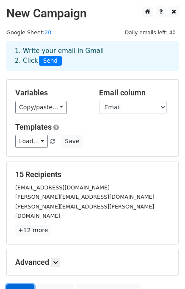
click at [14, 284] on link "Send" at bounding box center [20, 292] width 28 height 16
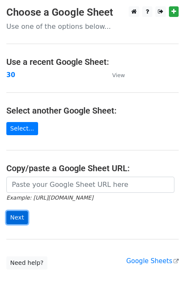
click at [12, 216] on input "Next" at bounding box center [17, 217] width 22 height 13
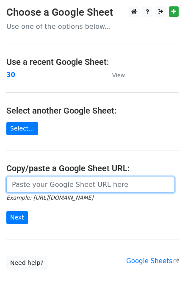
click at [27, 187] on input "url" at bounding box center [90, 185] width 168 height 16
paste input "[URL][DOMAIN_NAME]"
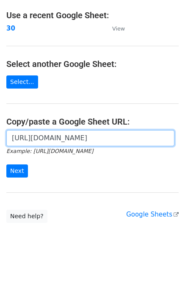
scroll to position [48, 0]
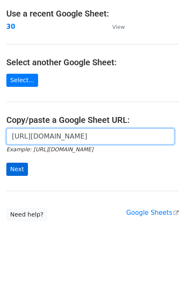
type input "[URL][DOMAIN_NAME]"
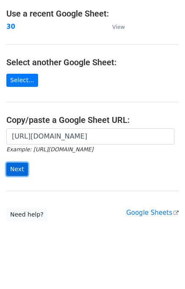
scroll to position [0, 0]
click at [21, 173] on input "Next" at bounding box center [17, 169] width 22 height 13
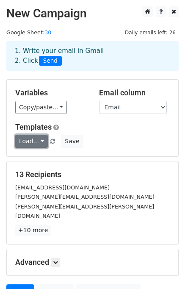
click at [29, 145] on link "Load..." at bounding box center [31, 141] width 33 height 13
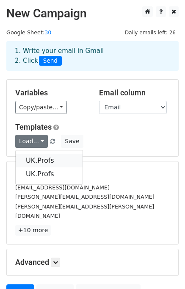
click at [36, 162] on link "UK.Profs" at bounding box center [49, 161] width 67 height 14
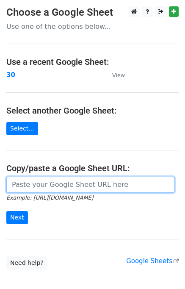
click at [35, 185] on input "url" at bounding box center [90, 185] width 168 height 16
paste input "https://docs.google.com/spreadsheets/d/1vjQ1qbIUZTSe3Jnzk7BPc3hHukEVh4TwVeHZdwL…"
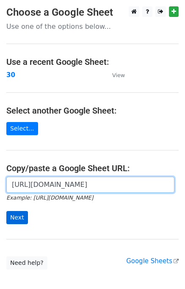
type input "https://docs.google.com/spreadsheets/d/1vjQ1qbIUZTSe3Jnzk7BPc3hHukEVh4TwVeHZdwL…"
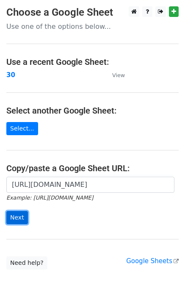
scroll to position [0, 0]
click at [19, 216] on input "Next" at bounding box center [17, 217] width 22 height 13
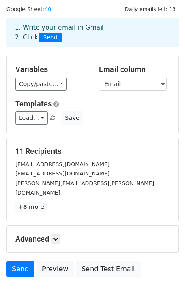
scroll to position [42, 0]
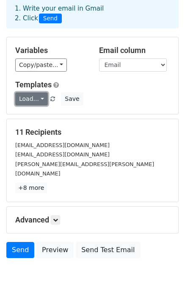
click at [36, 94] on link "Load..." at bounding box center [31, 98] width 33 height 13
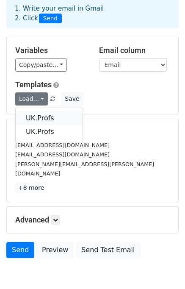
click at [41, 119] on link "UK.Profs" at bounding box center [49, 118] width 67 height 14
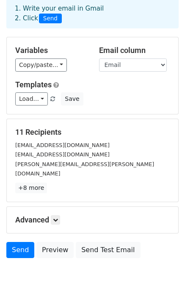
scroll to position [74, 0]
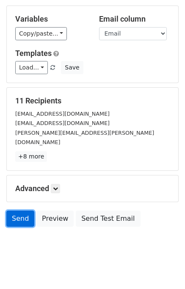
click at [19, 211] on link "Send" at bounding box center [20, 219] width 28 height 16
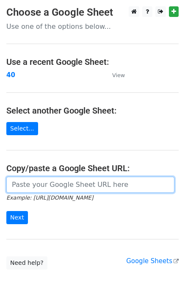
click at [58, 189] on input "url" at bounding box center [90, 185] width 168 height 16
paste input "https://docs.google.com/spreadsheets/d/1vjQ1qbIUZTSe3Jnzk7BPc3hHukEVh4TwVeHZdwL…"
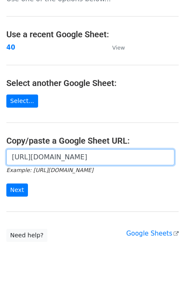
scroll to position [42, 0]
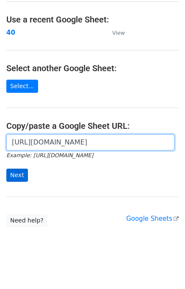
type input "https://docs.google.com/spreadsheets/d/1vjQ1qbIUZTSe3Jnzk7BPc3hHukEVh4TwVeHZdwL…"
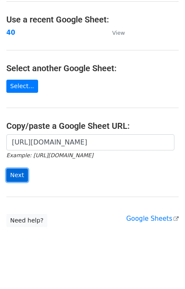
scroll to position [0, 0]
click at [15, 178] on input "Next" at bounding box center [17, 175] width 22 height 13
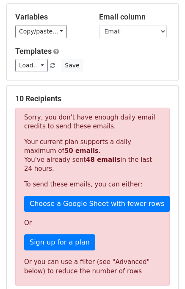
scroll to position [85, 0]
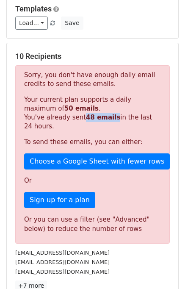
drag, startPoint x: 81, startPoint y: 118, endPoint x: 108, endPoint y: 117, distance: 27.1
click at [108, 117] on p "Your current plan supports a daily maximum of 50 emails . You've already sent 4…" at bounding box center [92, 113] width 137 height 36
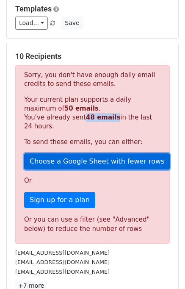
click at [103, 158] on link "Choose a Google Sheet with fewer rows" at bounding box center [97, 161] width 146 height 16
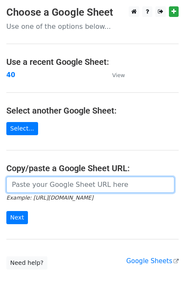
click at [96, 185] on input "url" at bounding box center [90, 185] width 168 height 16
paste input "[URL][DOMAIN_NAME]"
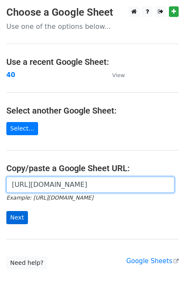
type input "[URL][DOMAIN_NAME]"
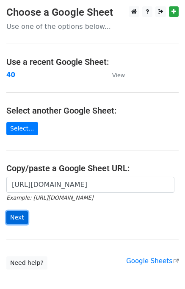
scroll to position [0, 0]
click at [18, 215] on input "Next" at bounding box center [17, 217] width 22 height 13
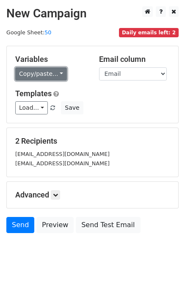
click at [52, 76] on link "Copy/paste..." at bounding box center [41, 73] width 52 height 13
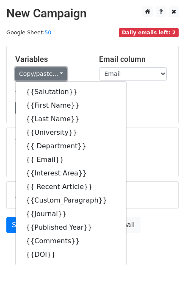
click at [52, 76] on link "Copy/paste..." at bounding box center [41, 73] width 52 height 13
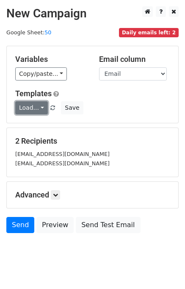
click at [39, 109] on link "Load..." at bounding box center [31, 107] width 33 height 13
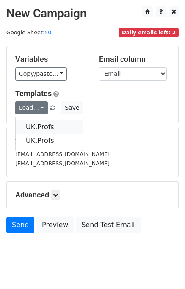
click at [39, 125] on link "UK.Profs" at bounding box center [49, 127] width 67 height 14
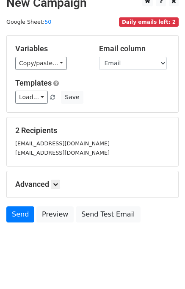
scroll to position [16, 0]
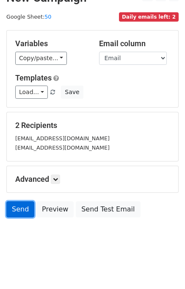
click at [19, 206] on link "Send" at bounding box center [20, 209] width 28 height 16
